Goal: Task Accomplishment & Management: Manage account settings

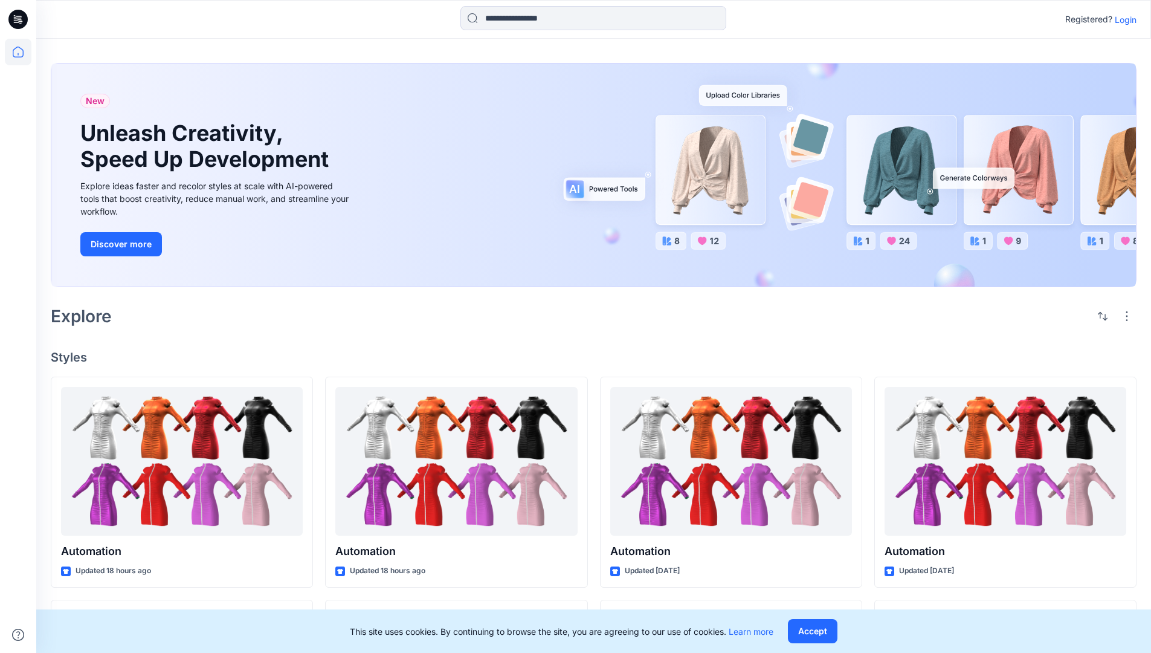
click at [1123, 19] on p "Login" at bounding box center [1126, 19] width 22 height 13
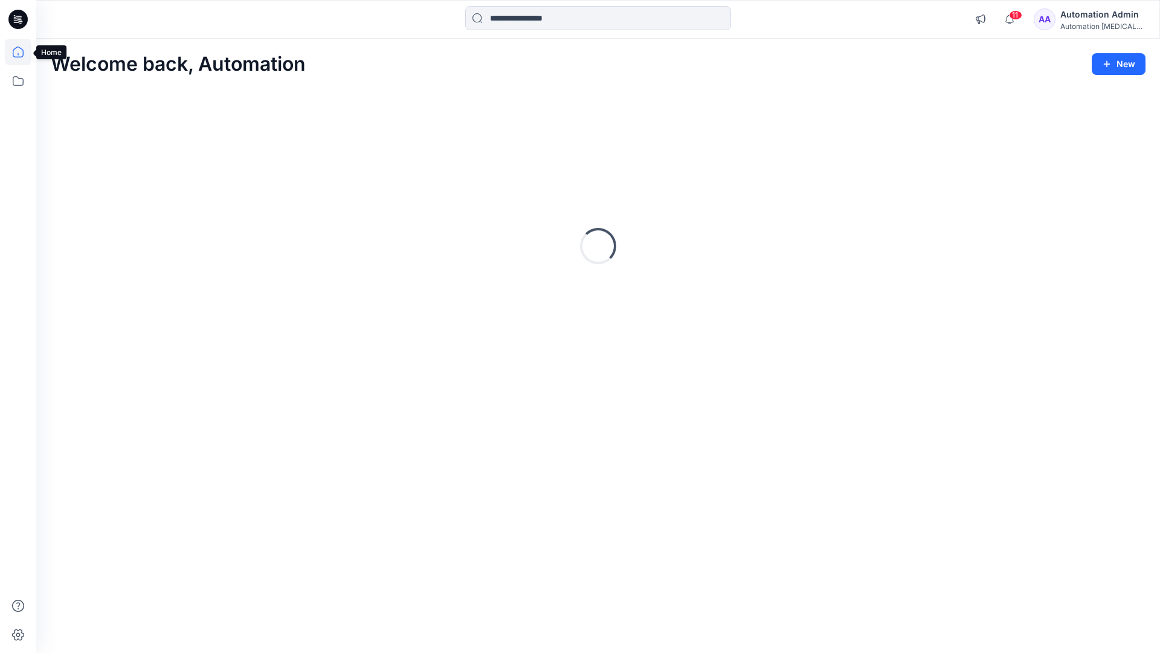
click at [23, 52] on icon at bounding box center [18, 52] width 11 height 11
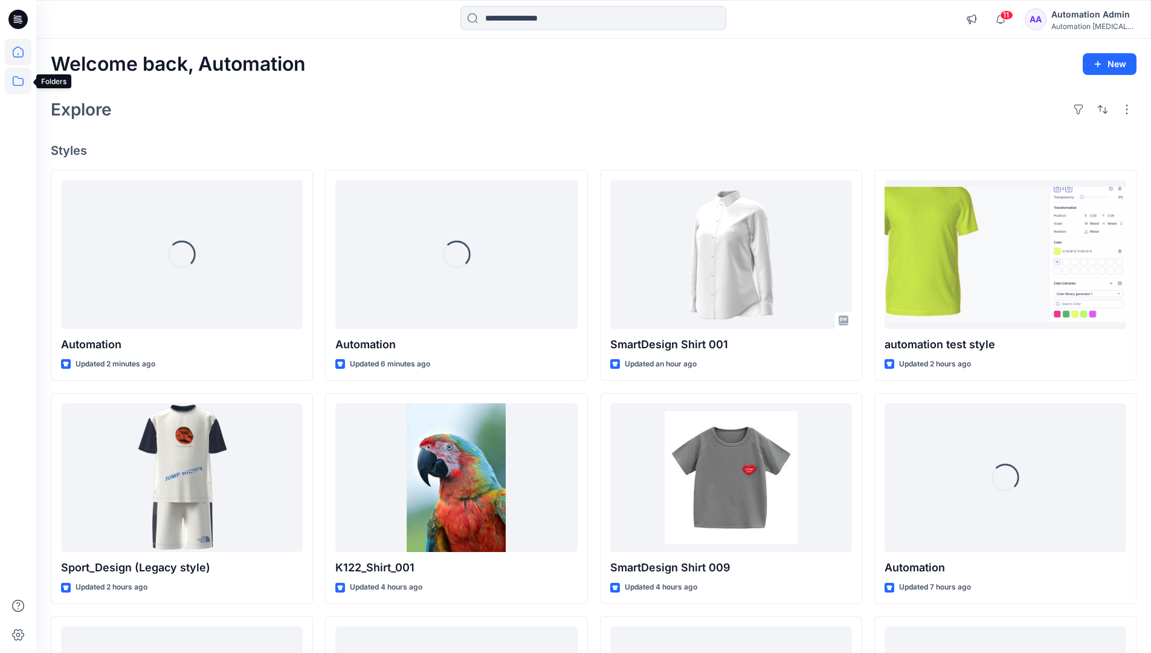
click at [19, 81] on icon at bounding box center [18, 81] width 27 height 27
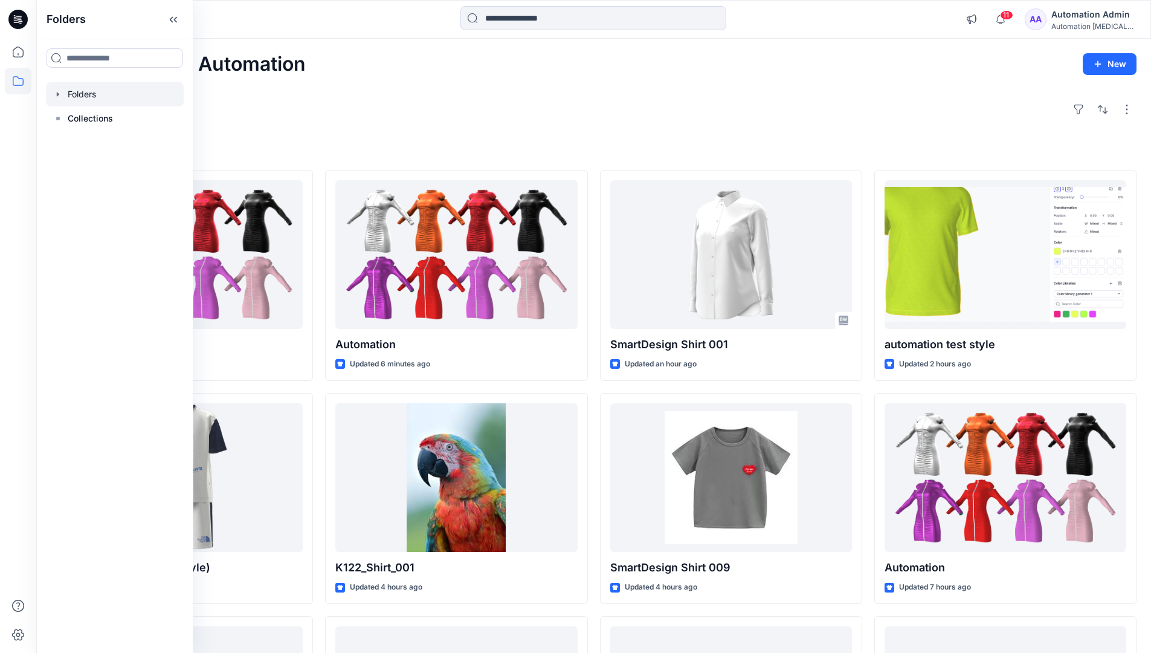
click at [89, 89] on div at bounding box center [115, 94] width 138 height 24
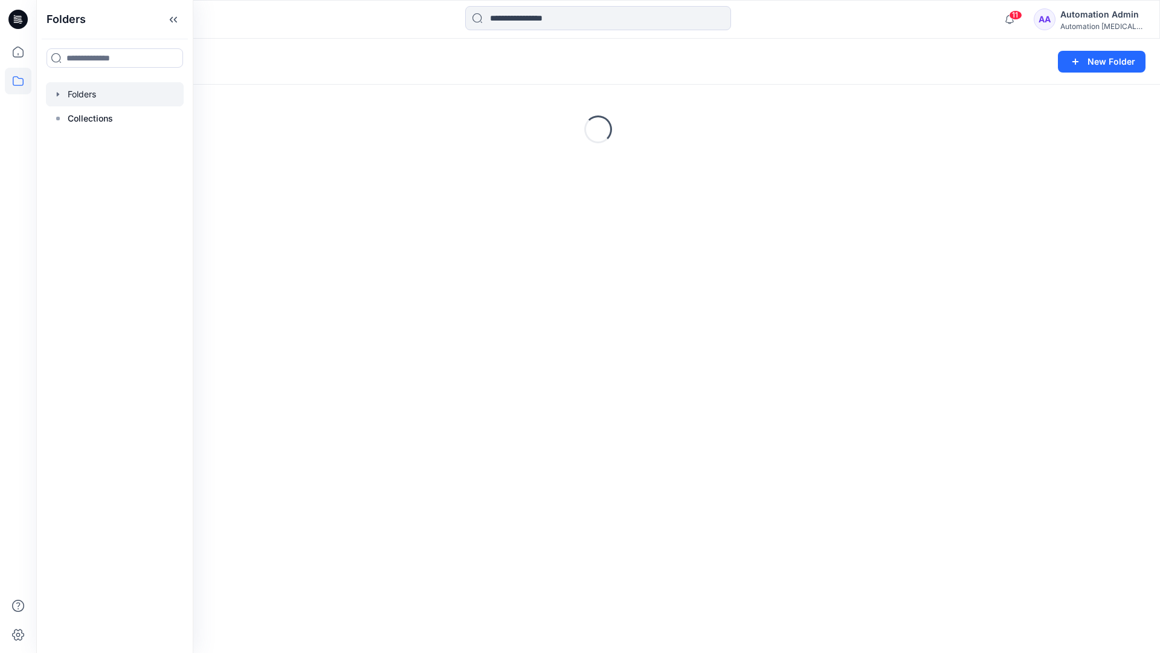
click at [531, 407] on div "Folders New Folder Loading..." at bounding box center [598, 346] width 1124 height 614
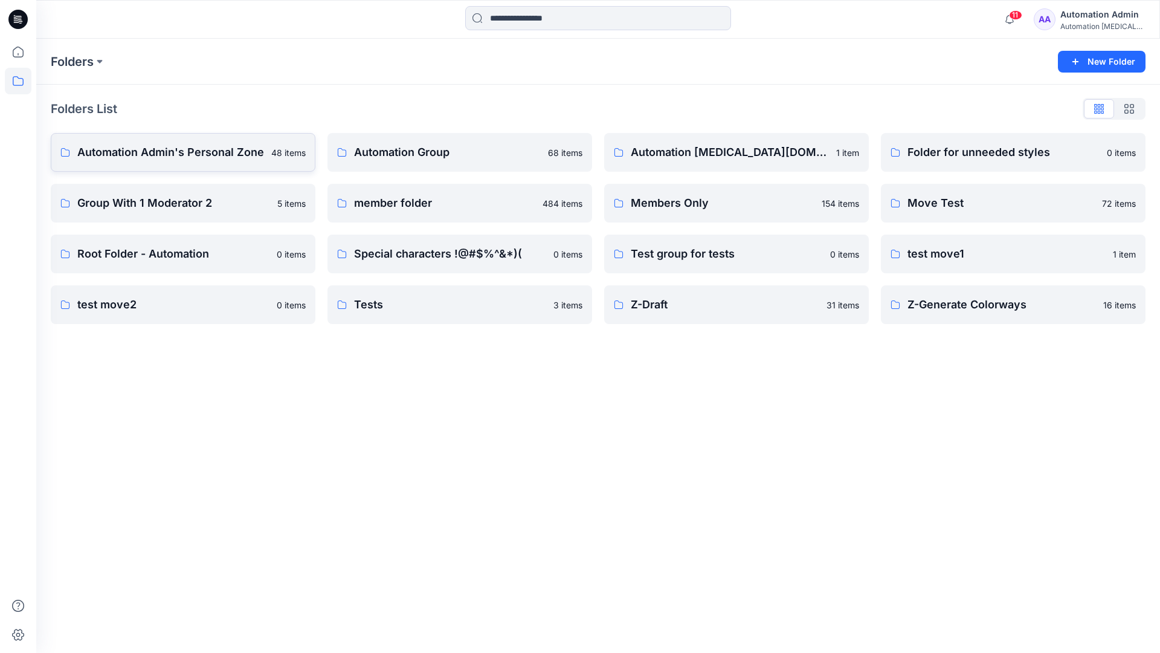
click at [203, 160] on p "Automation Admin's Personal Zone" at bounding box center [170, 152] width 187 height 17
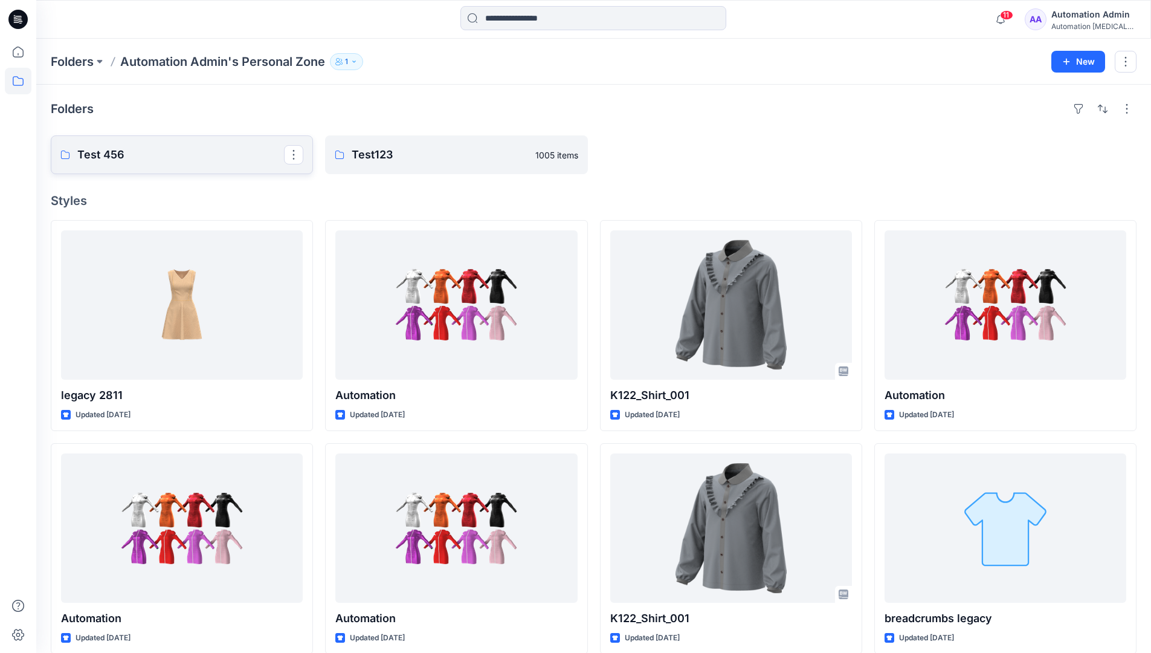
click at [203, 160] on p "Test 456" at bounding box center [180, 154] width 207 height 17
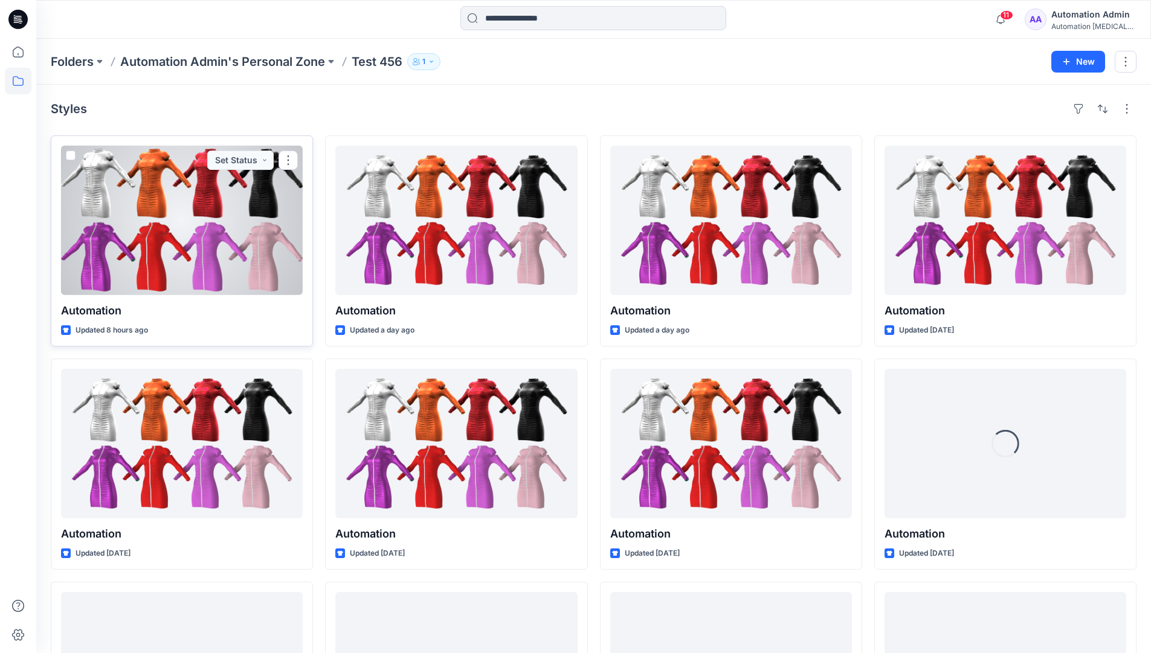
click at [190, 183] on div at bounding box center [182, 220] width 242 height 149
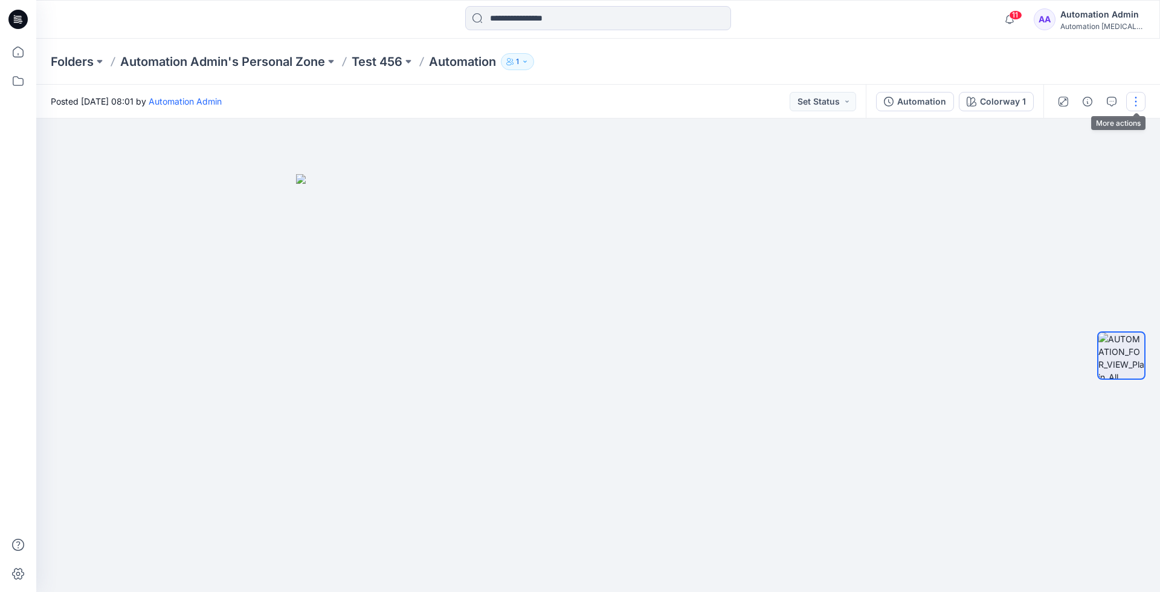
click at [1137, 102] on button "button" at bounding box center [1135, 101] width 19 height 19
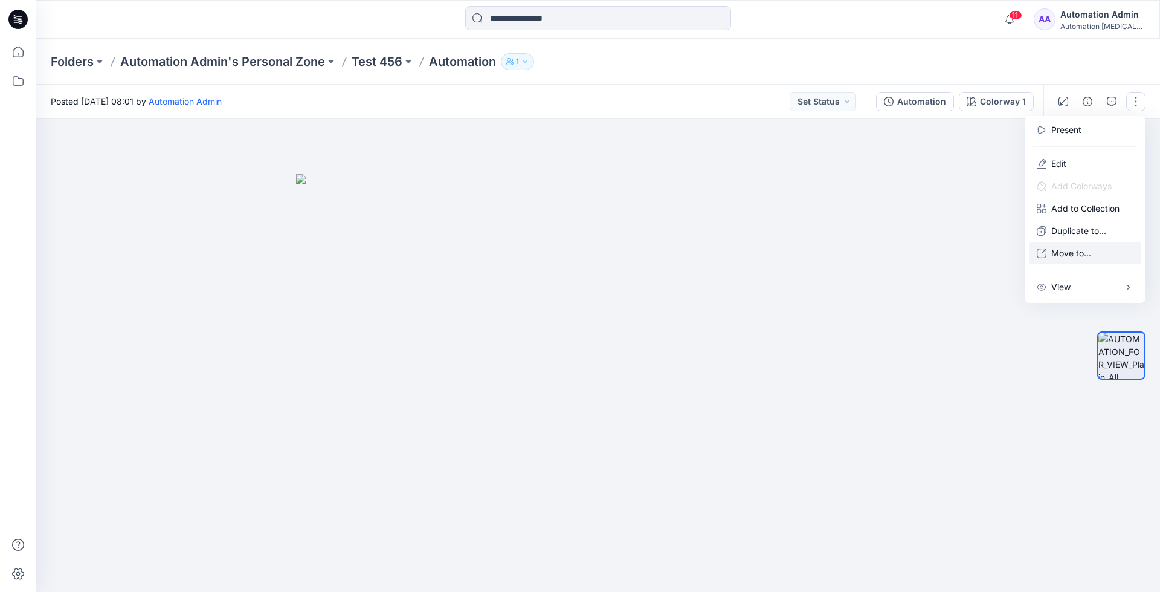
click at [1091, 247] on p "Move to..." at bounding box center [1071, 253] width 40 height 13
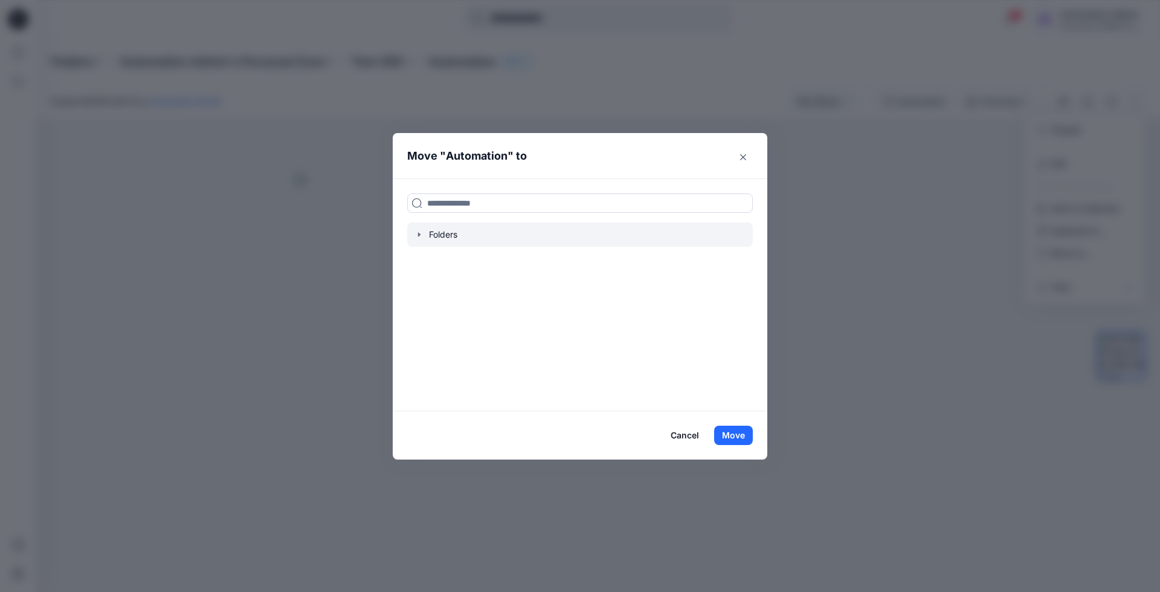
click at [442, 233] on div at bounding box center [580, 234] width 346 height 24
click at [418, 233] on icon "button" at bounding box center [419, 235] width 10 height 10
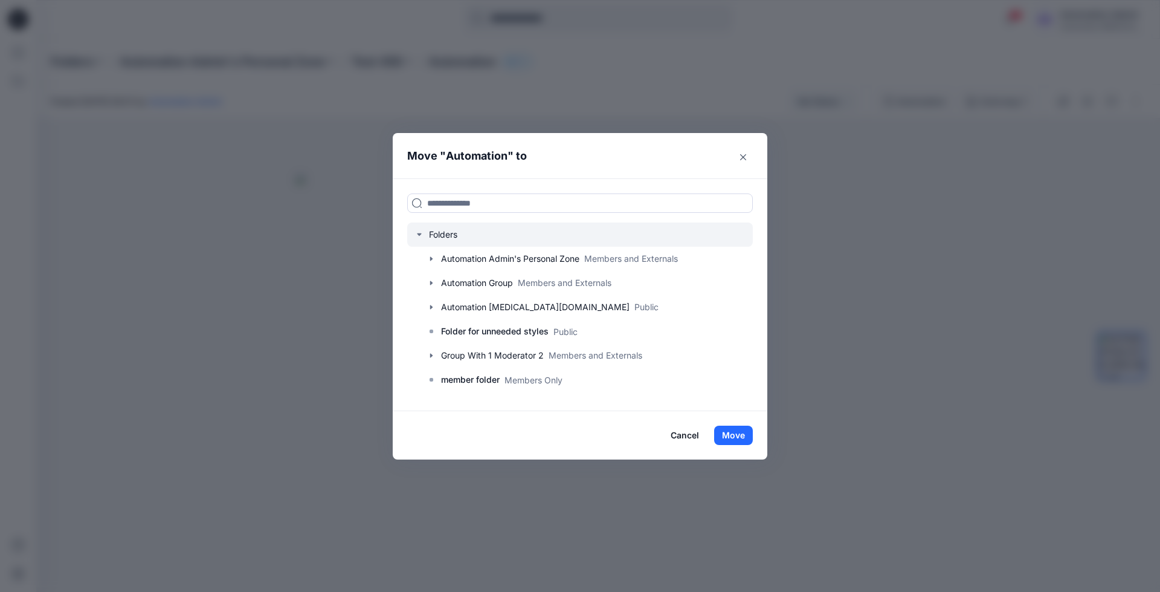
scroll to position [119, 0]
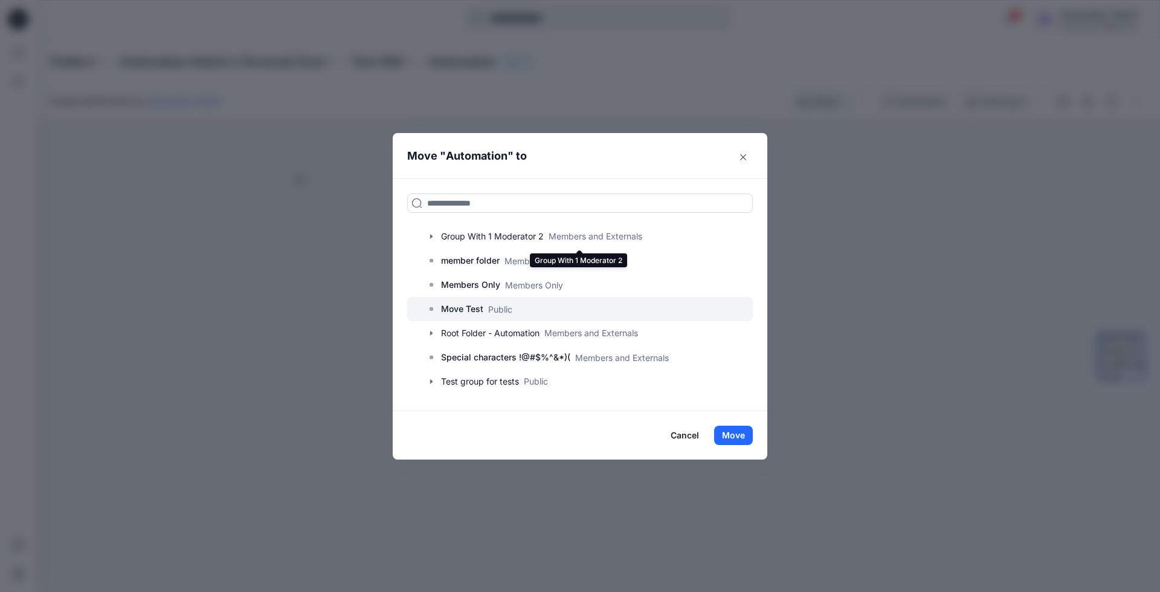
click at [447, 310] on p "Move Test" at bounding box center [462, 308] width 42 height 15
click at [731, 430] on button "Move" at bounding box center [733, 434] width 39 height 19
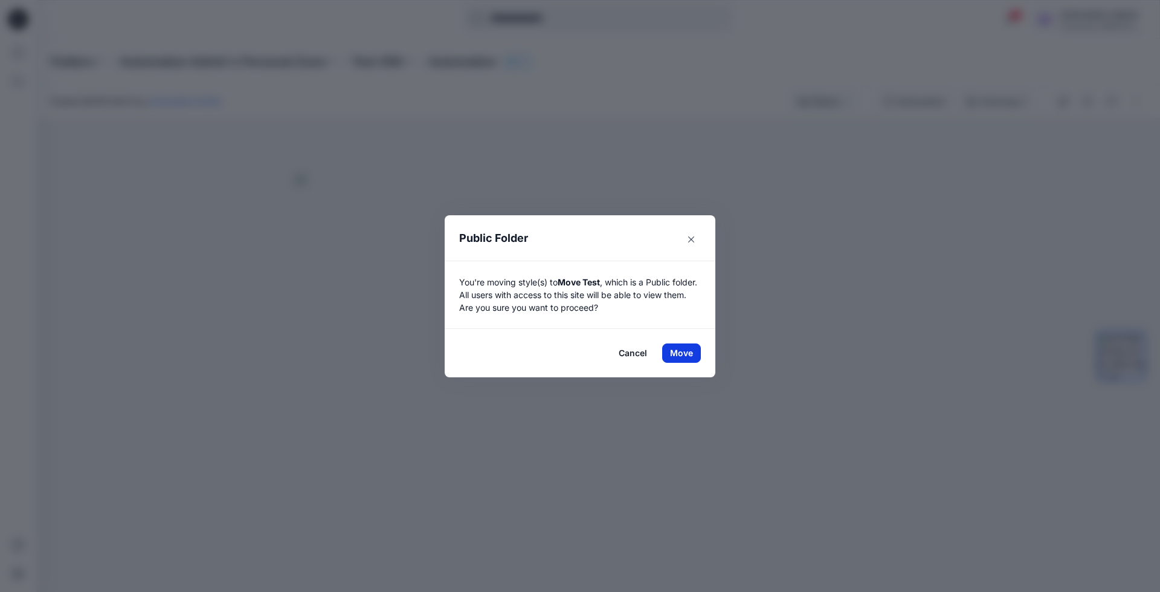
click at [682, 352] on button "Move" at bounding box center [681, 352] width 39 height 19
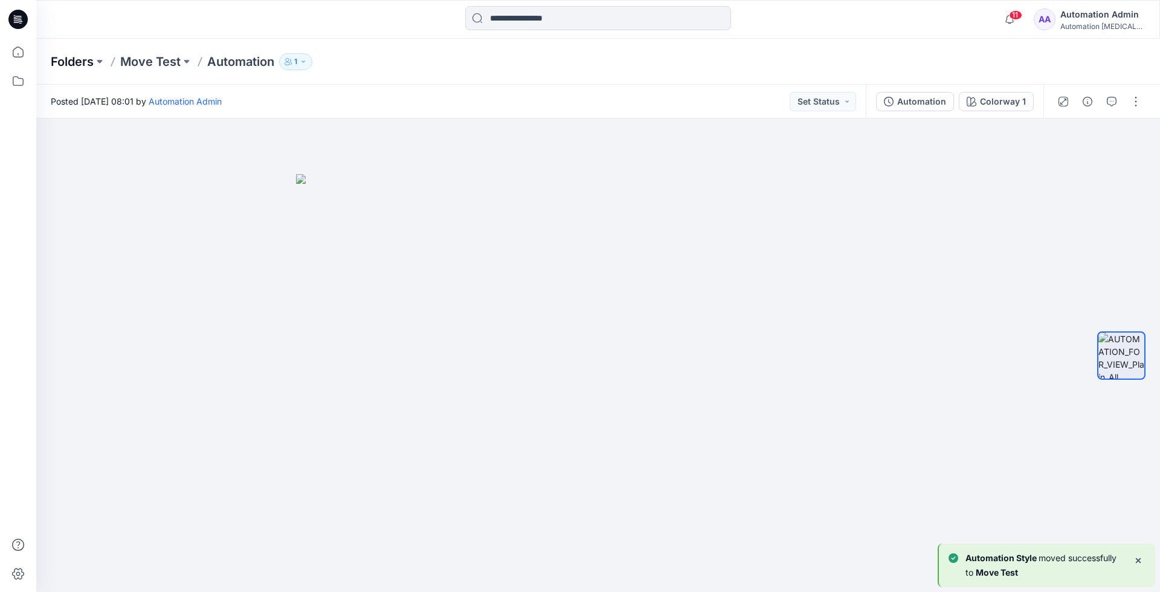
click at [67, 60] on p "Folders" at bounding box center [72, 61] width 43 height 17
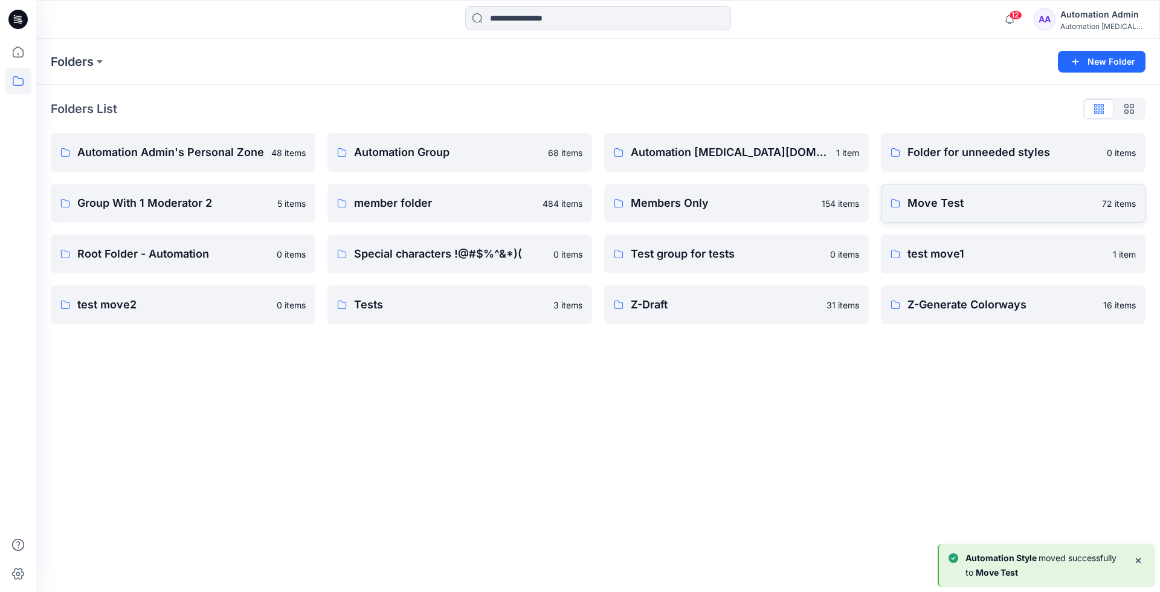
click at [1002, 216] on link "Move Test 72 items" at bounding box center [1013, 203] width 265 height 39
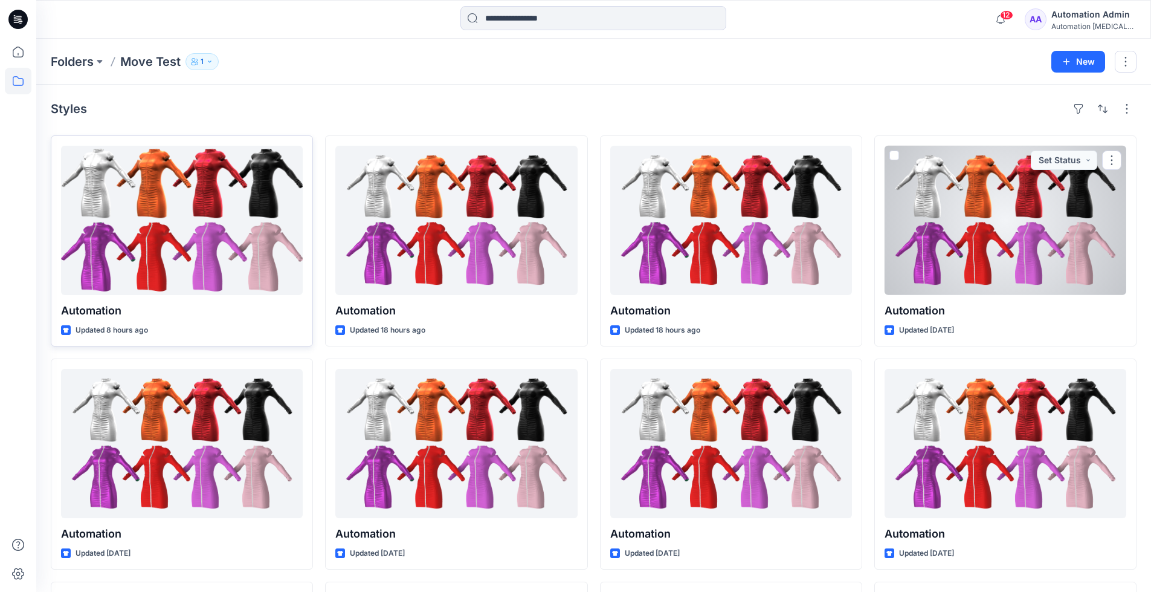
click at [216, 241] on div at bounding box center [182, 220] width 242 height 149
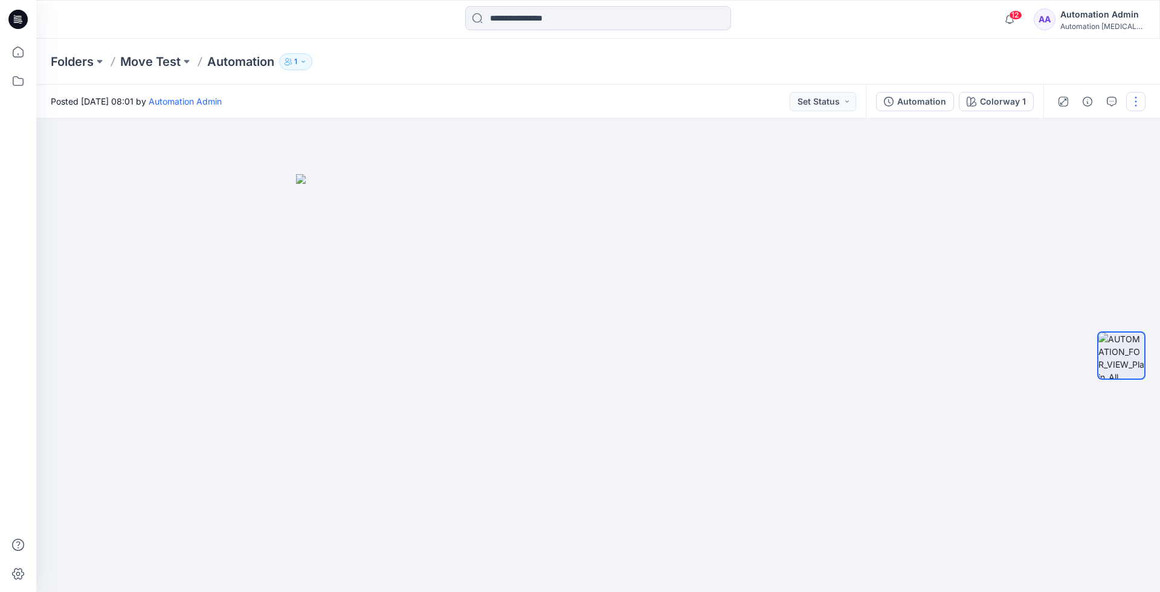
click at [1133, 103] on button "button" at bounding box center [1135, 101] width 19 height 19
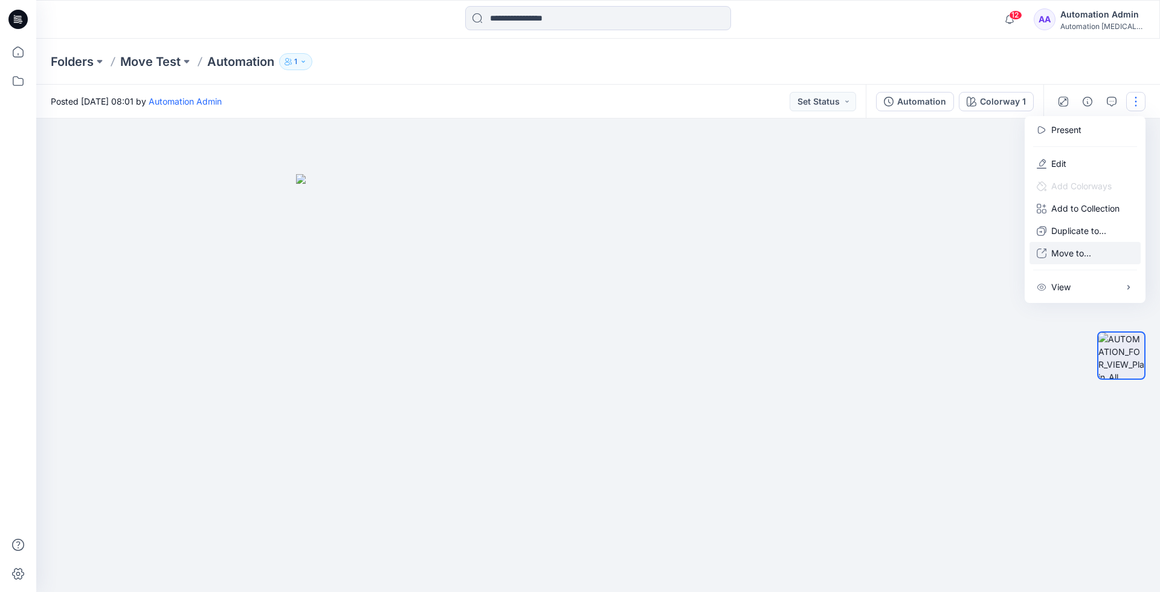
click at [1066, 249] on p "Move to..." at bounding box center [1071, 253] width 40 height 13
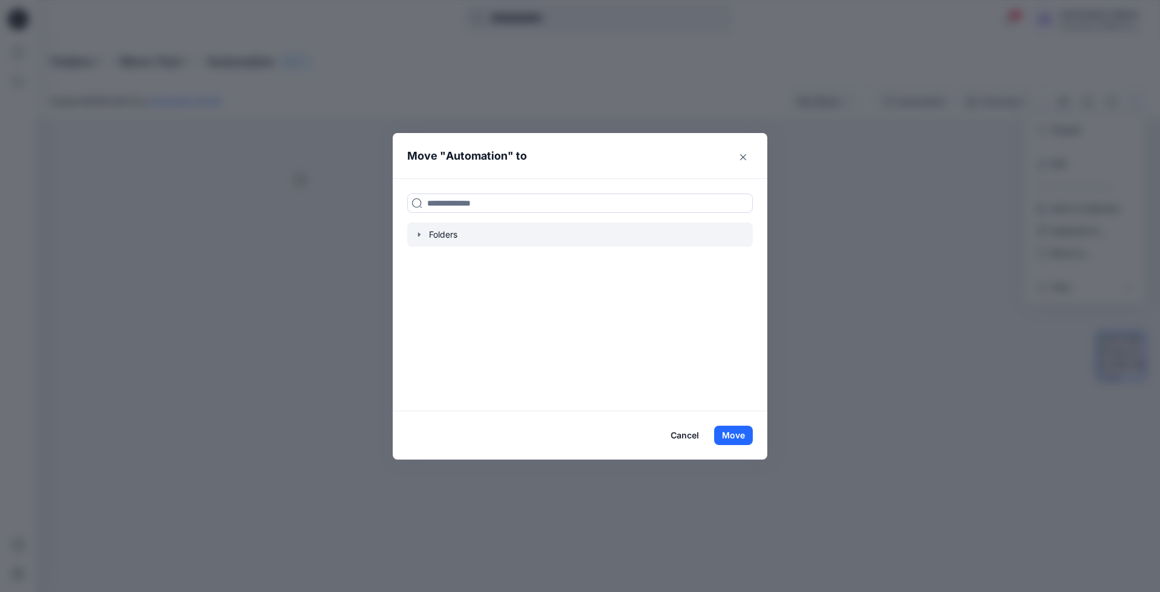
click at [418, 238] on icon "button" at bounding box center [419, 235] width 10 height 10
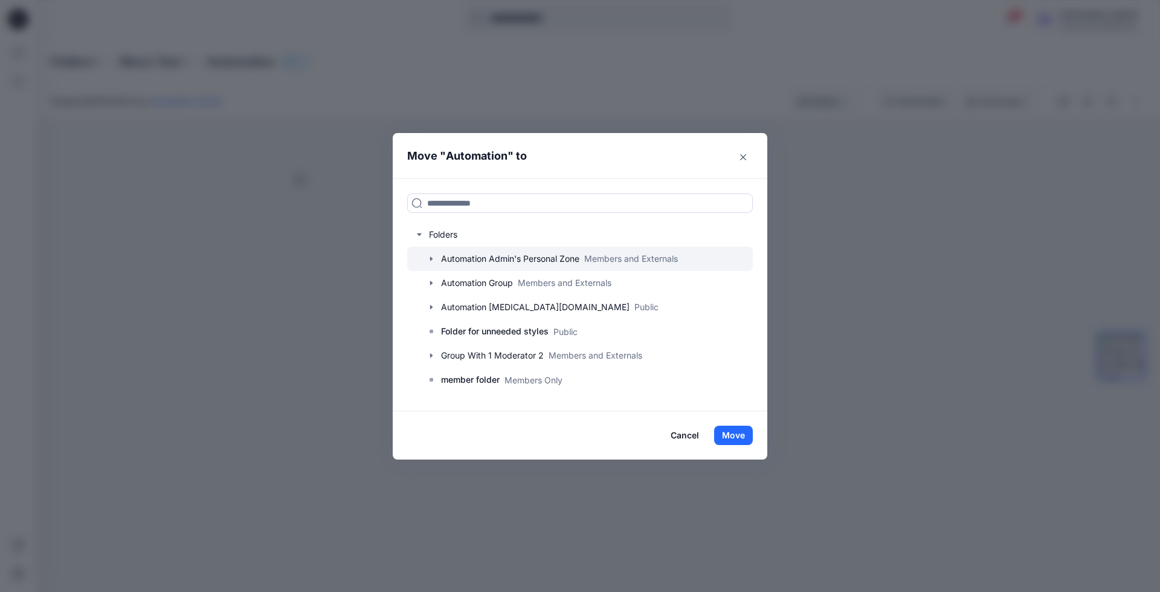
click at [430, 257] on icon "button" at bounding box center [431, 259] width 2 height 4
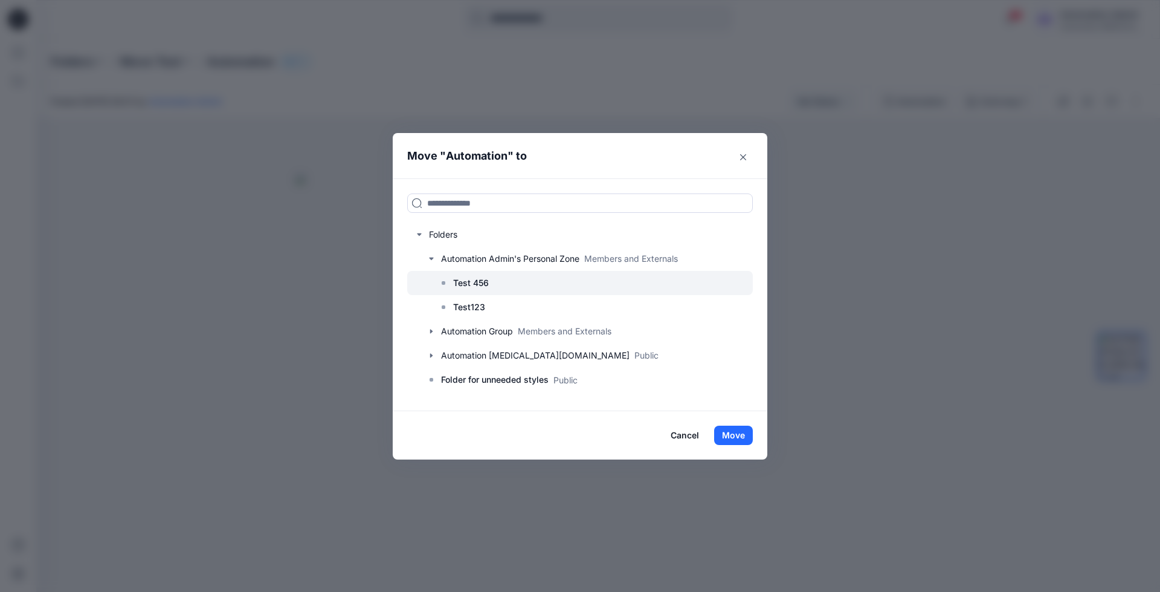
click at [473, 281] on p "Test 456" at bounding box center [471, 283] width 36 height 15
click at [741, 437] on button "Move" at bounding box center [733, 434] width 39 height 19
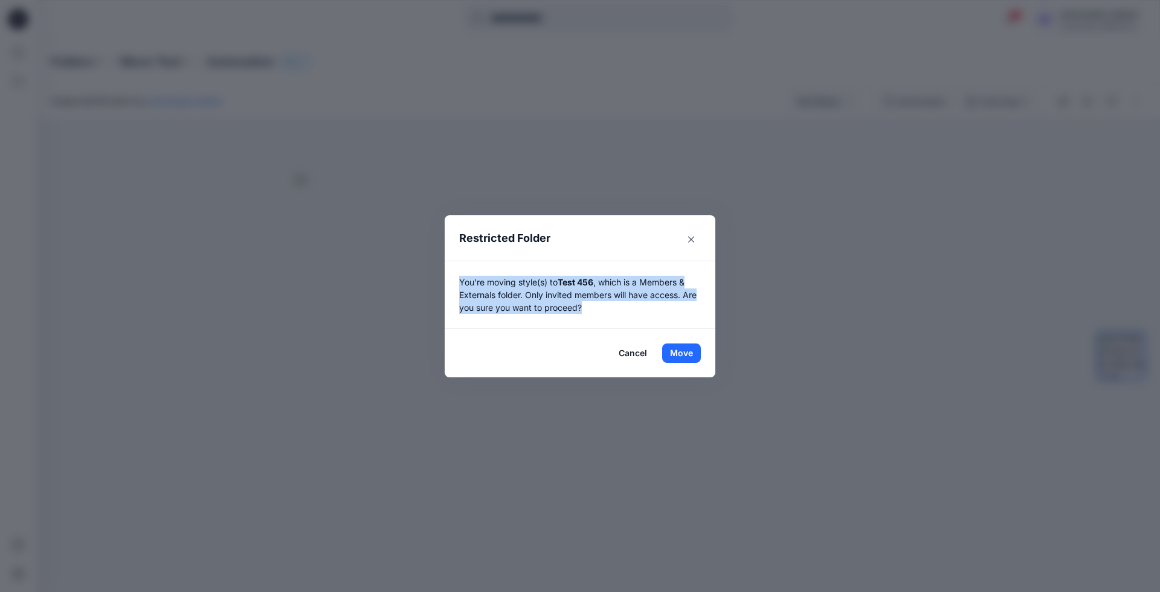
drag, startPoint x: 741, startPoint y: 437, endPoint x: 598, endPoint y: 305, distance: 195.0
click at [598, 305] on p "You're moving style(s) to Test 456 , which is a Members & Externals folder. Onl…" at bounding box center [580, 295] width 242 height 38
click at [682, 350] on button "Move" at bounding box center [681, 352] width 39 height 19
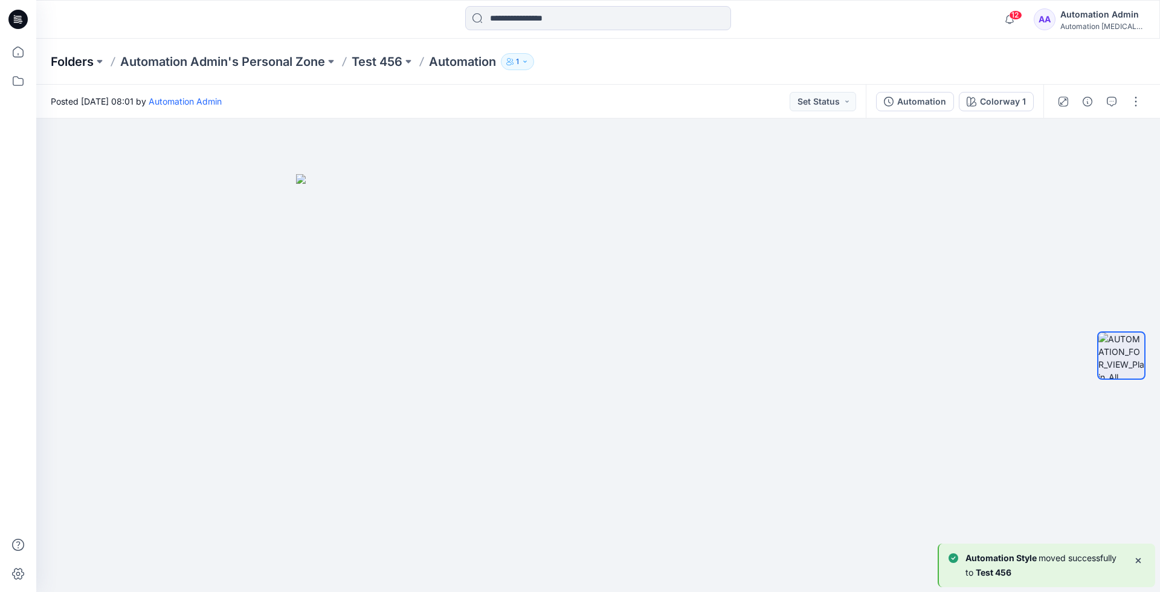
click at [71, 64] on p "Folders" at bounding box center [72, 61] width 43 height 17
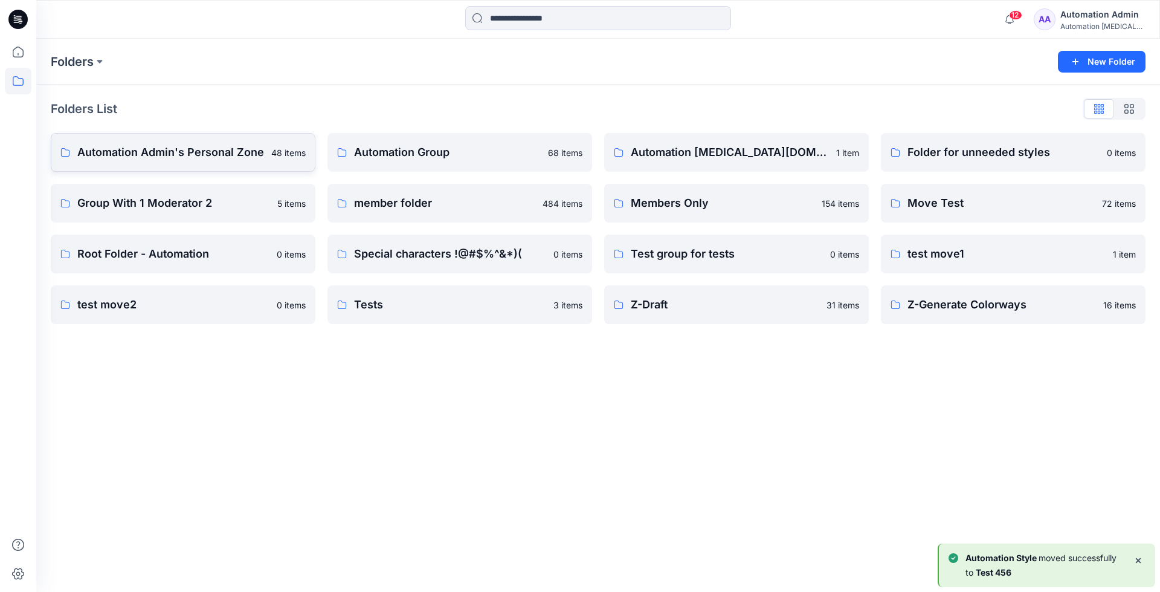
click at [147, 152] on p "Automation Admin's Personal Zone" at bounding box center [170, 152] width 187 height 17
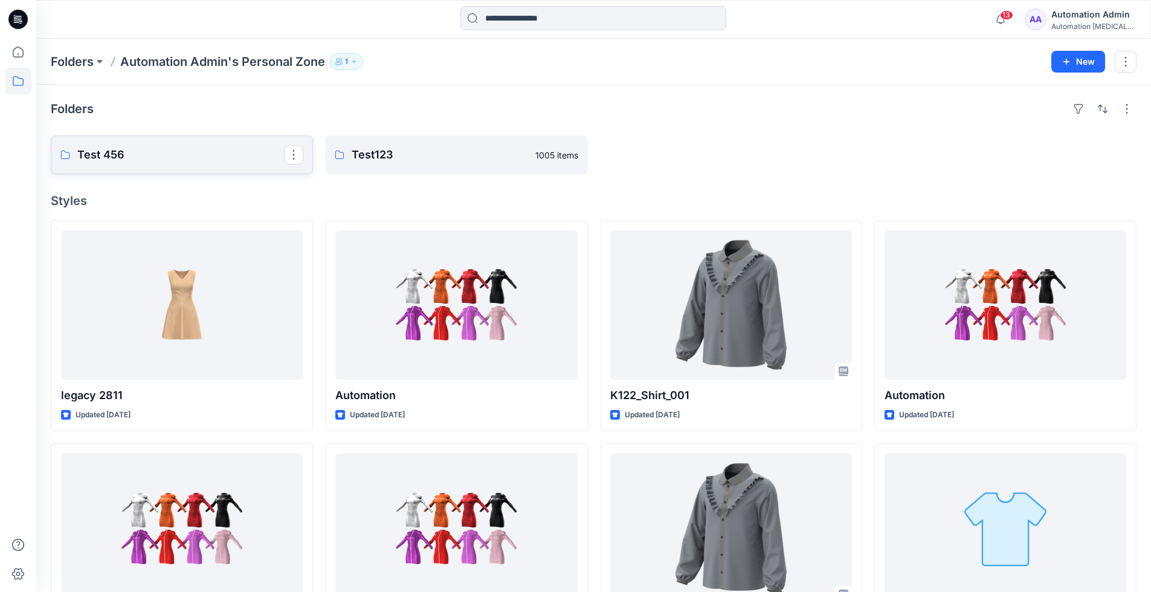
click at [147, 152] on p "Test 456" at bounding box center [180, 154] width 207 height 17
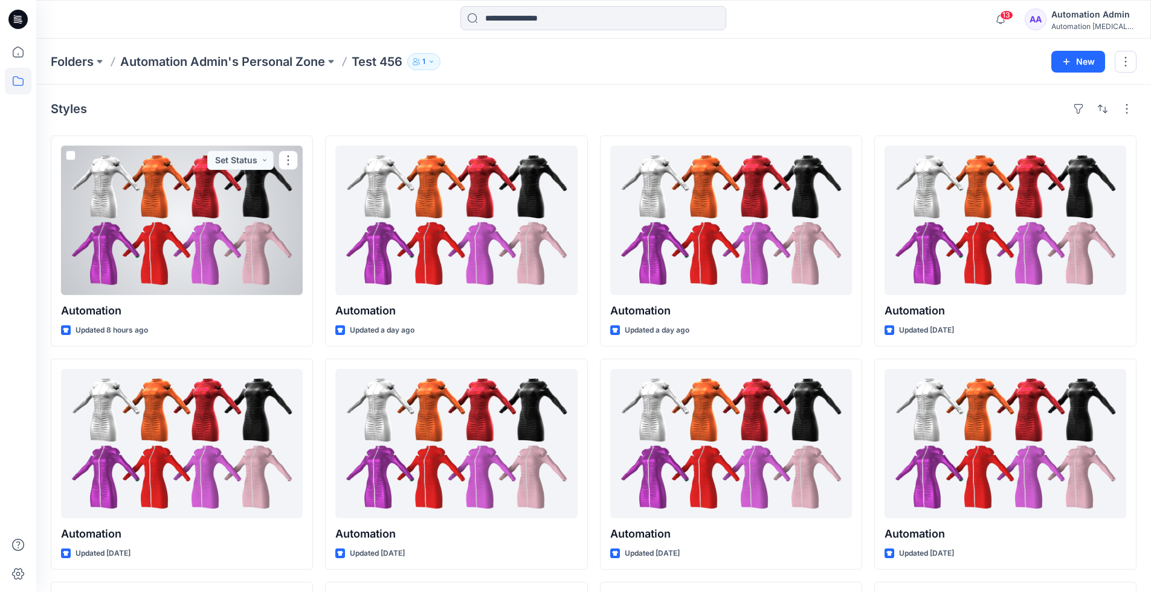
click at [1077, 23] on div "Automation testim..." at bounding box center [1093, 26] width 85 height 9
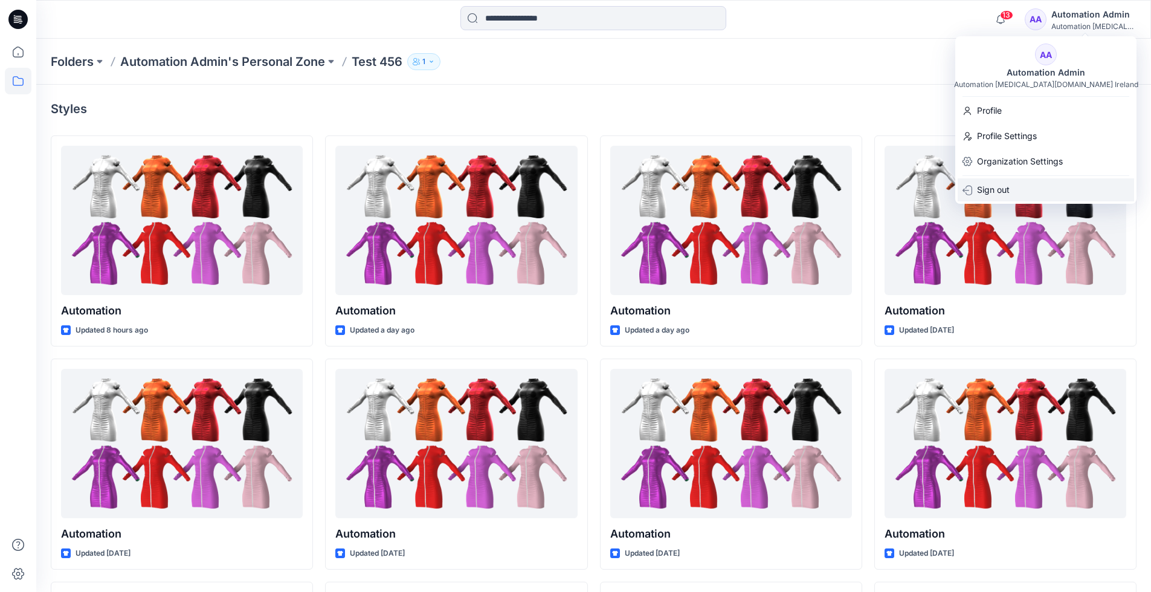
click at [1004, 189] on p "Sign out" at bounding box center [993, 189] width 33 height 23
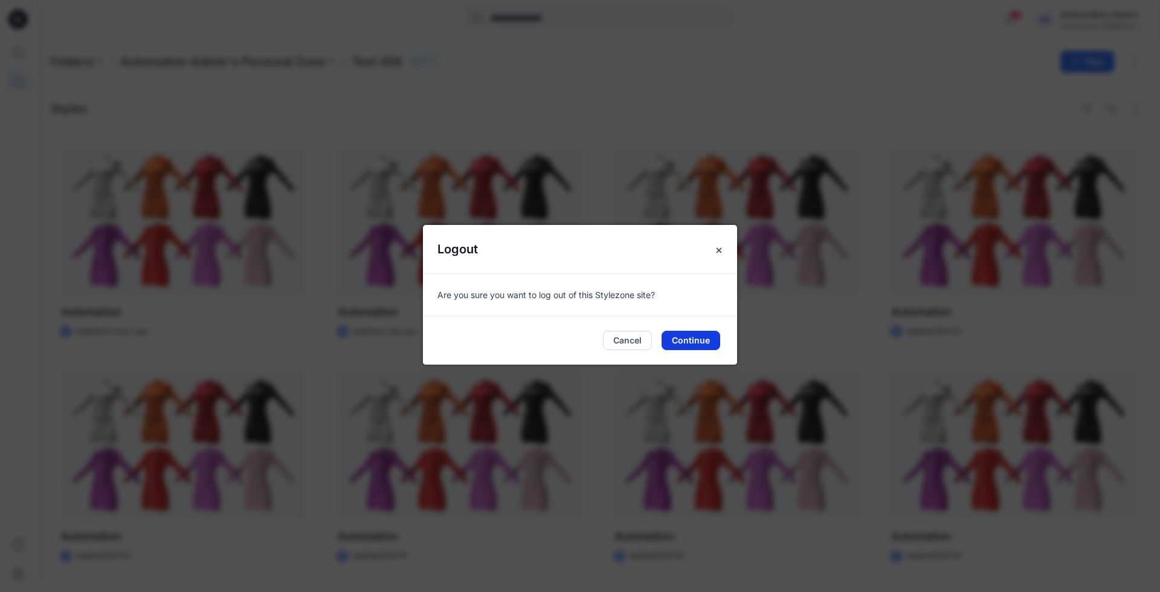
click at [705, 338] on button "Continue" at bounding box center [691, 339] width 59 height 19
